Goal: Transaction & Acquisition: Purchase product/service

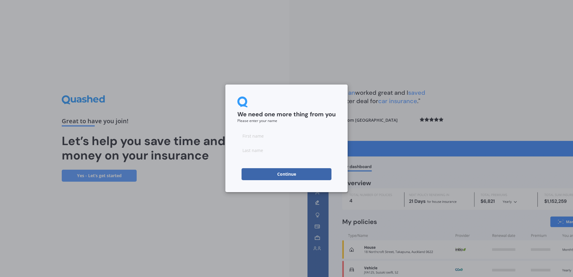
click at [262, 137] on input at bounding box center [286, 136] width 98 height 12
type input "[PERSON_NAME]"
type input "Petera"
click button "Continue" at bounding box center [286, 174] width 90 height 12
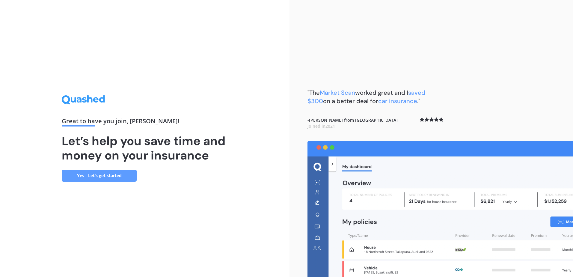
click at [83, 177] on link "Yes - Let’s get started" at bounding box center [99, 175] width 75 height 12
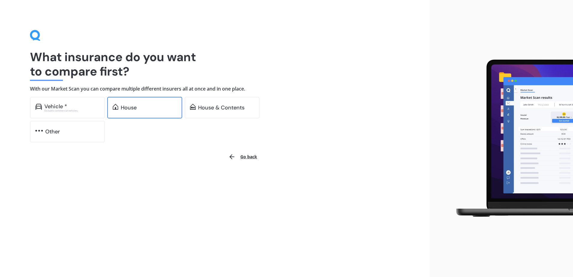
click at [152, 105] on div "House" at bounding box center [149, 108] width 56 height 6
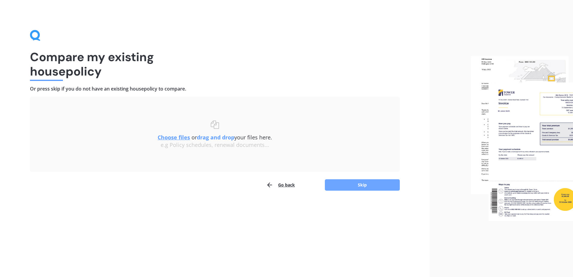
click at [352, 185] on button "Skip" at bounding box center [362, 184] width 75 height 11
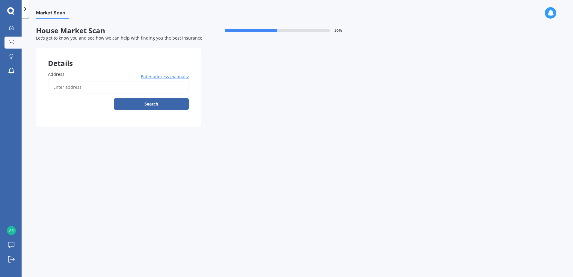
click at [57, 88] on input "Address" at bounding box center [118, 87] width 141 height 13
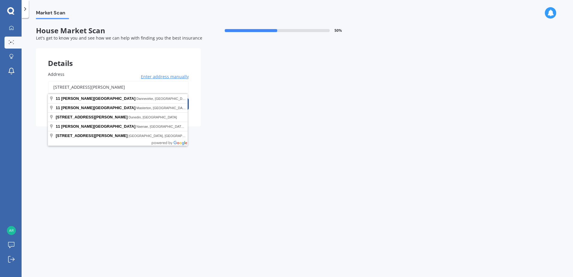
drag, startPoint x: 57, startPoint y: 86, endPoint x: 38, endPoint y: 74, distance: 22.7
click at [44, 80] on div "Address [STREET_ADDRESS][PERSON_NAME] Enter address manually Search" at bounding box center [118, 92] width 165 height 67
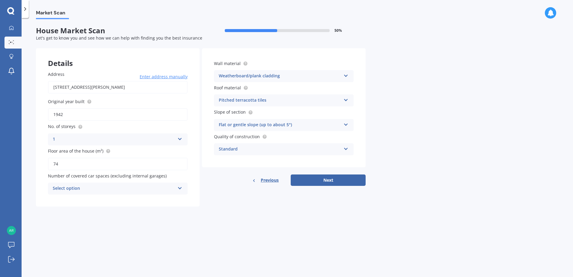
drag, startPoint x: 58, startPoint y: 87, endPoint x: 31, endPoint y: 87, distance: 27.3
click at [31, 87] on div "Market Scan House Market Scan 50 % Let's get to know you and see how we can hel…" at bounding box center [297, 148] width 551 height 259
type input "[STREET_ADDRESS][PERSON_NAME]"
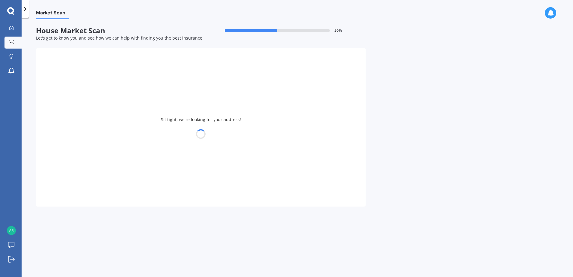
type input "1950"
type input "133"
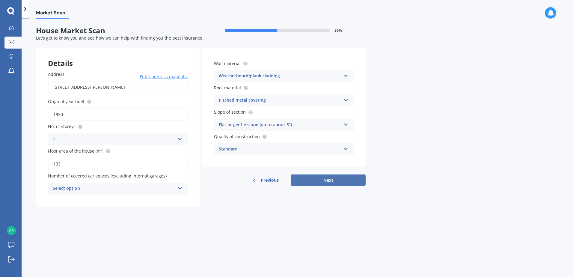
click at [335, 185] on button "Next" at bounding box center [327, 179] width 75 height 11
click at [182, 190] on div "Select option 0 1 2 3 4 5+" at bounding box center [118, 188] width 140 height 12
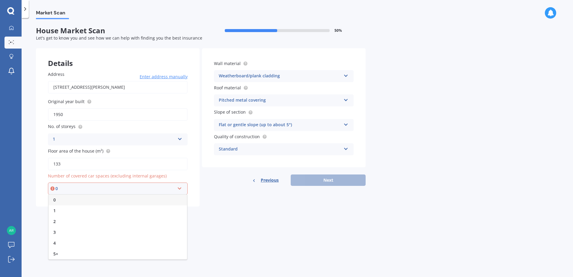
click at [66, 200] on div "0" at bounding box center [118, 199] width 138 height 11
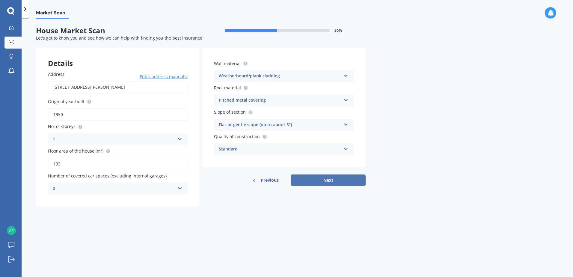
click at [324, 179] on button "Next" at bounding box center [327, 179] width 75 height 11
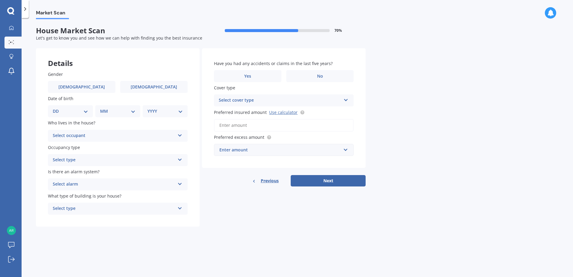
click at [161, 95] on div "Gender [DEMOGRAPHIC_DATA] [DEMOGRAPHIC_DATA] Date of birth DD 01 02 03 04 05 06…" at bounding box center [118, 143] width 164 height 168
click at [161, 87] on span "[DEMOGRAPHIC_DATA]" at bounding box center [154, 86] width 48 height 5
click at [0, 0] on input "[DEMOGRAPHIC_DATA]" at bounding box center [0, 0] width 0 height 0
click at [87, 113] on select "DD 01 02 03 04 05 06 07 08 09 10 11 12 13 14 15 16 17 18 19 20 21 22 23 24 25 2…" at bounding box center [70, 111] width 35 height 7
select select "19"
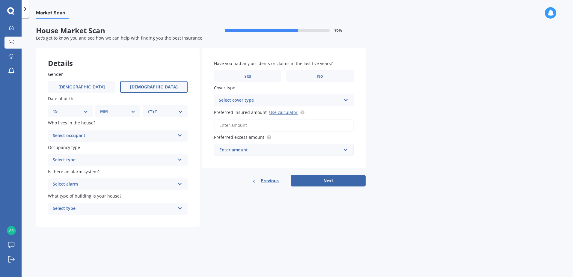
click at [57, 108] on select "DD 01 02 03 04 05 06 07 08 09 10 11 12 13 14 15 16 17 18 19 20 21 22 23 24 25 2…" at bounding box center [70, 111] width 35 height 7
click at [128, 111] on select "MM 01 02 03 04 05 06 07 08 09 10 11 12" at bounding box center [118, 111] width 33 height 7
select select "10"
click at [102, 108] on select "MM 01 02 03 04 05 06 07 08 09 10 11 12" at bounding box center [118, 111] width 33 height 7
click at [179, 111] on select "YYYY 2009 2008 2007 2006 2005 2004 2003 2002 2001 2000 1999 1998 1997 1996 1995…" at bounding box center [163, 111] width 33 height 7
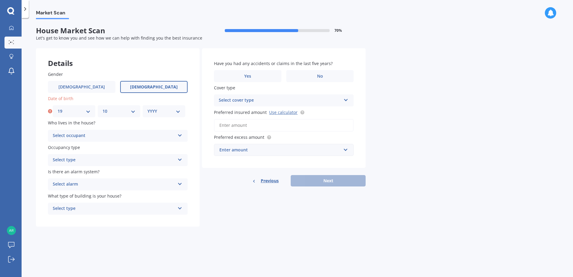
select select "1996"
click at [147, 108] on select "YYYY 2009 2008 2007 2006 2005 2004 2003 2002 2001 2000 1999 1998 1997 1996 1995…" at bounding box center [163, 111] width 33 height 7
click at [169, 134] on div "Select occupant" at bounding box center [114, 135] width 122 height 7
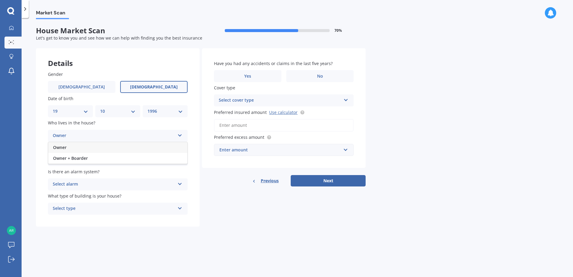
click at [84, 149] on div "Owner" at bounding box center [117, 147] width 139 height 11
click at [129, 162] on div "Select type" at bounding box center [114, 159] width 122 height 7
click at [102, 172] on div "Permanent" at bounding box center [117, 171] width 139 height 11
click at [105, 184] on div "Select alarm" at bounding box center [114, 184] width 122 height 7
click at [85, 217] on div "No" at bounding box center [117, 217] width 139 height 11
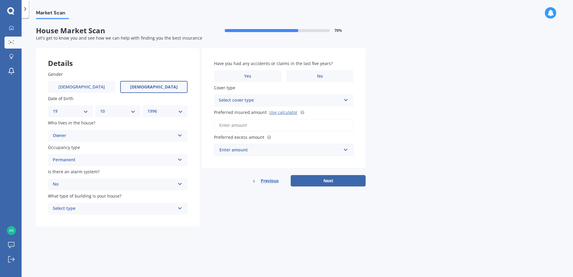
click at [114, 210] on div "Select type" at bounding box center [114, 208] width 122 height 7
click at [96, 219] on div "Freestanding" at bounding box center [117, 220] width 139 height 11
click at [310, 73] on label "No" at bounding box center [319, 76] width 67 height 12
click at [0, 0] on input "No" at bounding box center [0, 0] width 0 height 0
click at [304, 102] on div "Select cover type" at bounding box center [280, 100] width 122 height 7
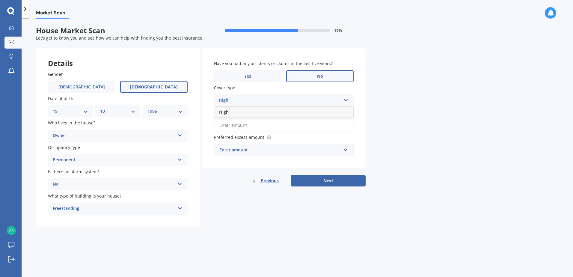
click at [239, 116] on div "High" at bounding box center [283, 112] width 139 height 11
click at [346, 149] on input "text" at bounding box center [281, 149] width 134 height 11
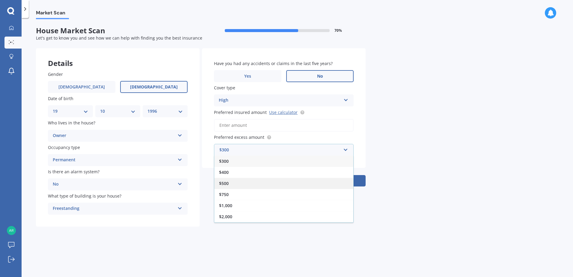
click at [226, 186] on div "$500" at bounding box center [283, 183] width 139 height 11
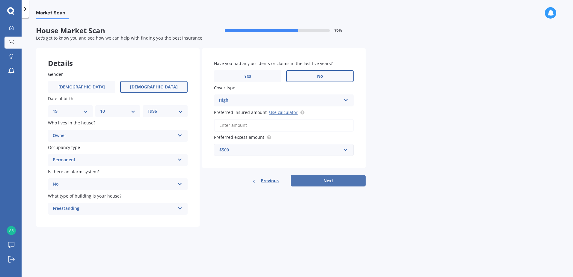
click at [330, 177] on button "Next" at bounding box center [327, 180] width 75 height 11
click at [268, 128] on input "Preferred insured amount Use calculator" at bounding box center [284, 125] width 140 height 13
click at [346, 103] on div "High High" at bounding box center [284, 100] width 140 height 12
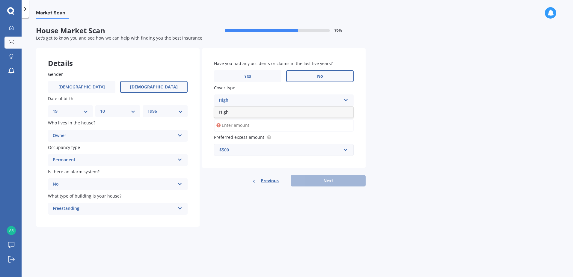
click at [346, 103] on div "High High" at bounding box center [284, 100] width 140 height 12
click at [265, 128] on input "Preferred insured amount Use calculator" at bounding box center [284, 125] width 140 height 13
click at [278, 112] on link "Use calculator" at bounding box center [283, 112] width 28 height 6
click at [245, 127] on input "Preferred insured amount Use calculator" at bounding box center [284, 125] width 140 height 13
paste input "$622,874"
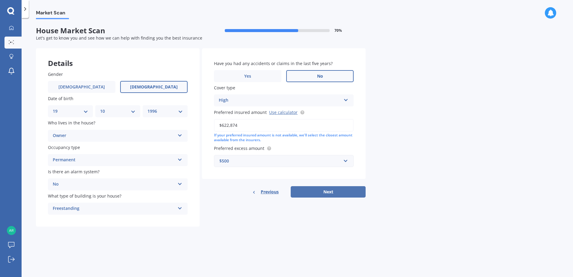
type input "$622,874"
click at [317, 191] on button "Next" at bounding box center [327, 191] width 75 height 11
select select "19"
select select "10"
select select "1996"
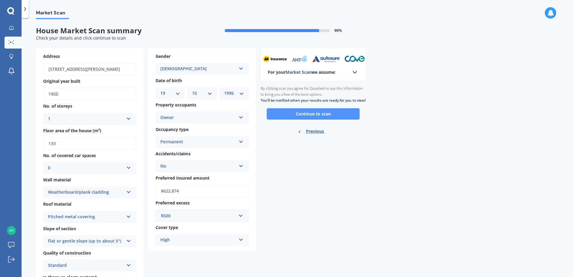
click at [309, 119] on button "Continue to scan" at bounding box center [313, 113] width 93 height 11
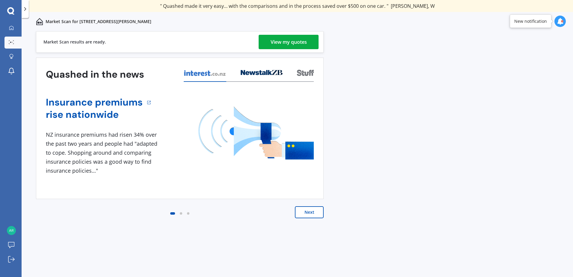
click at [276, 42] on div "View my quotes" at bounding box center [288, 42] width 36 height 14
